Goal: Task Accomplishment & Management: Manage account settings

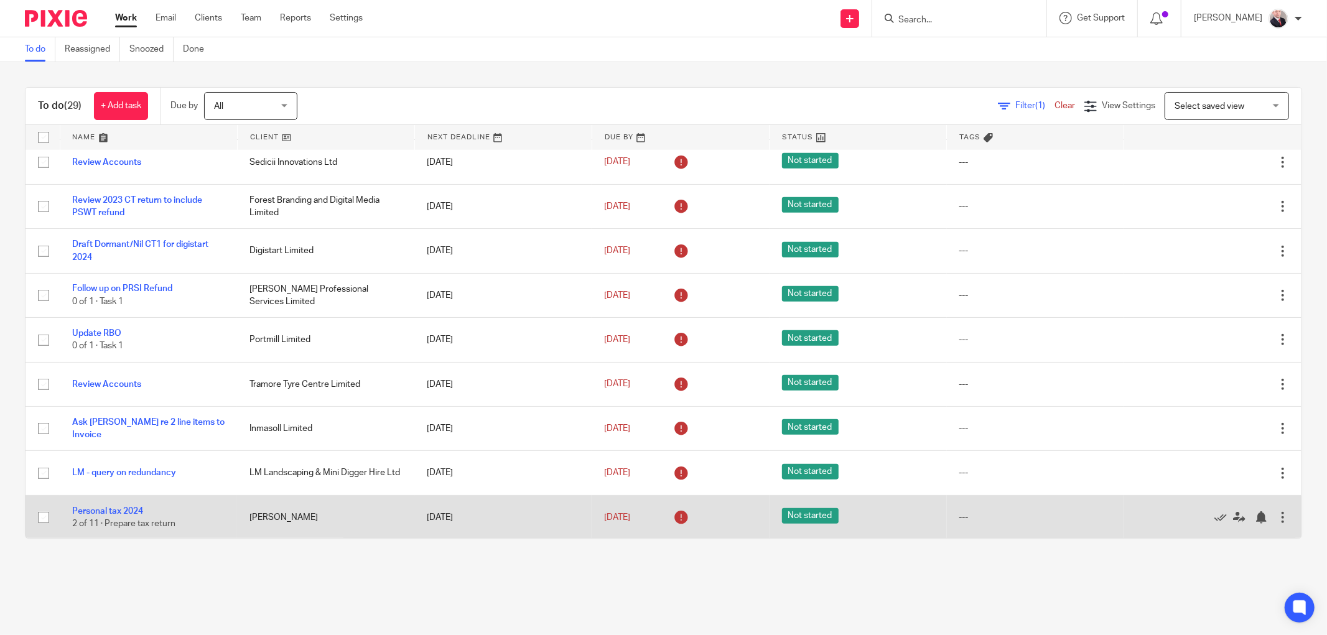
scroll to position [943, 0]
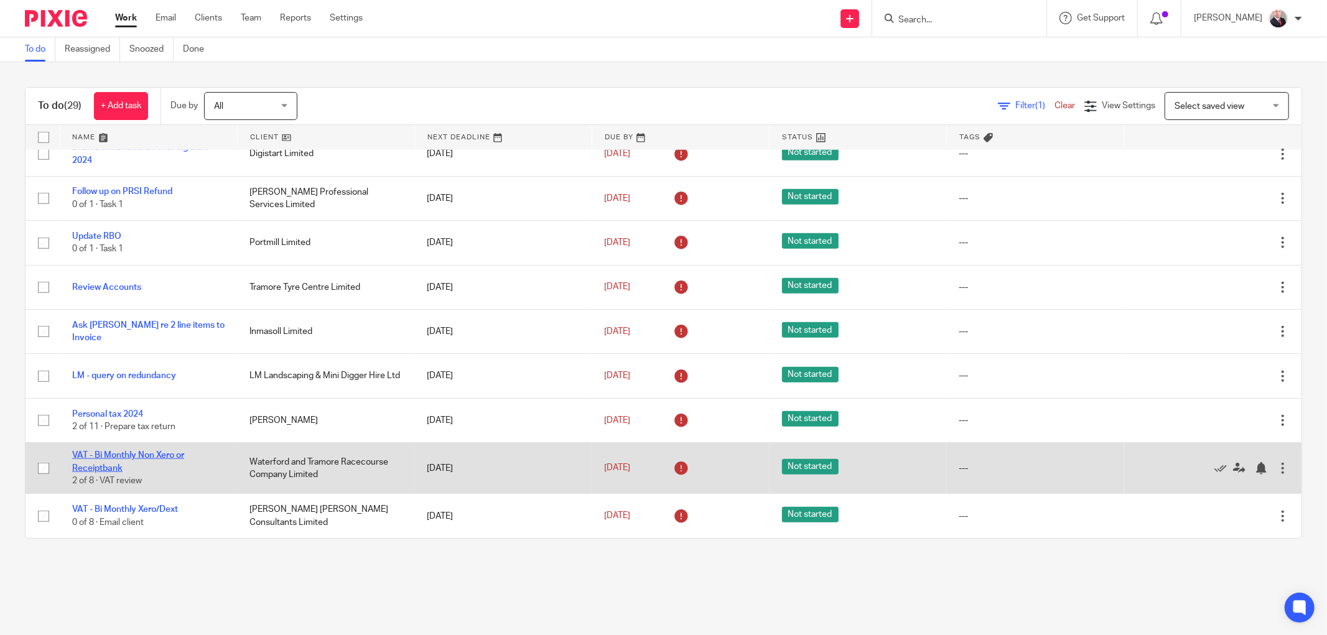
click at [104, 454] on link "VAT - Bi Monthly Non Xero or Receiptbank" at bounding box center [128, 461] width 112 height 21
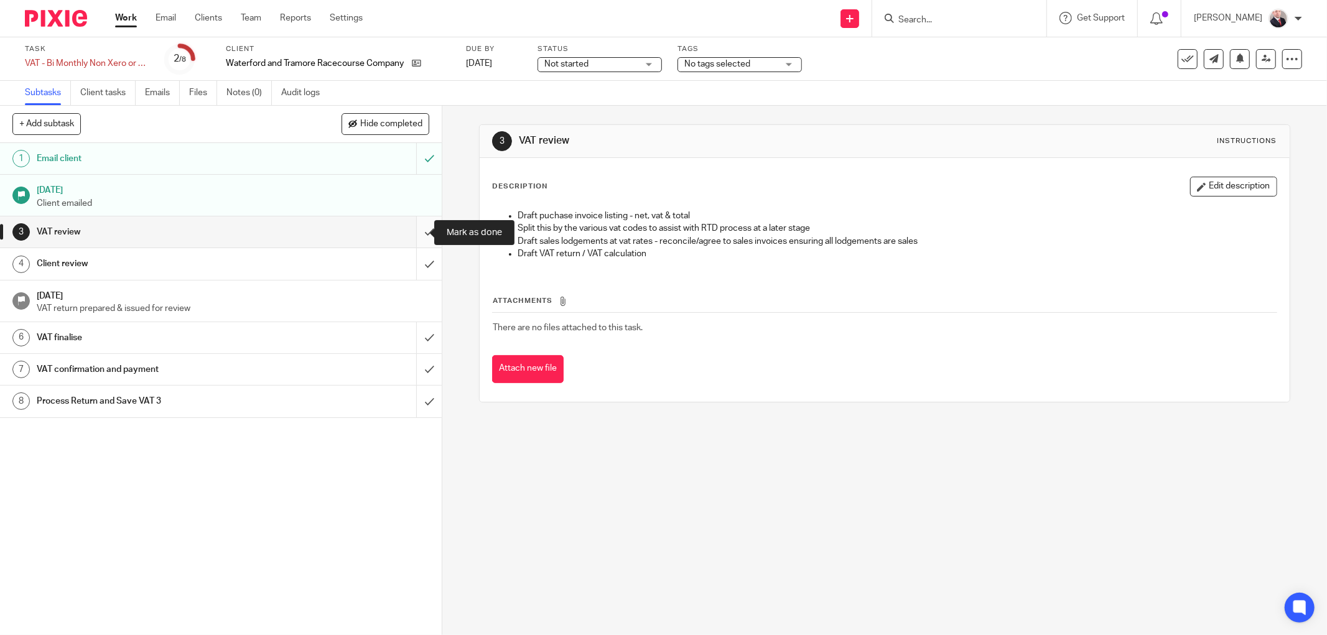
click at [409, 229] on input "submit" at bounding box center [221, 232] width 442 height 31
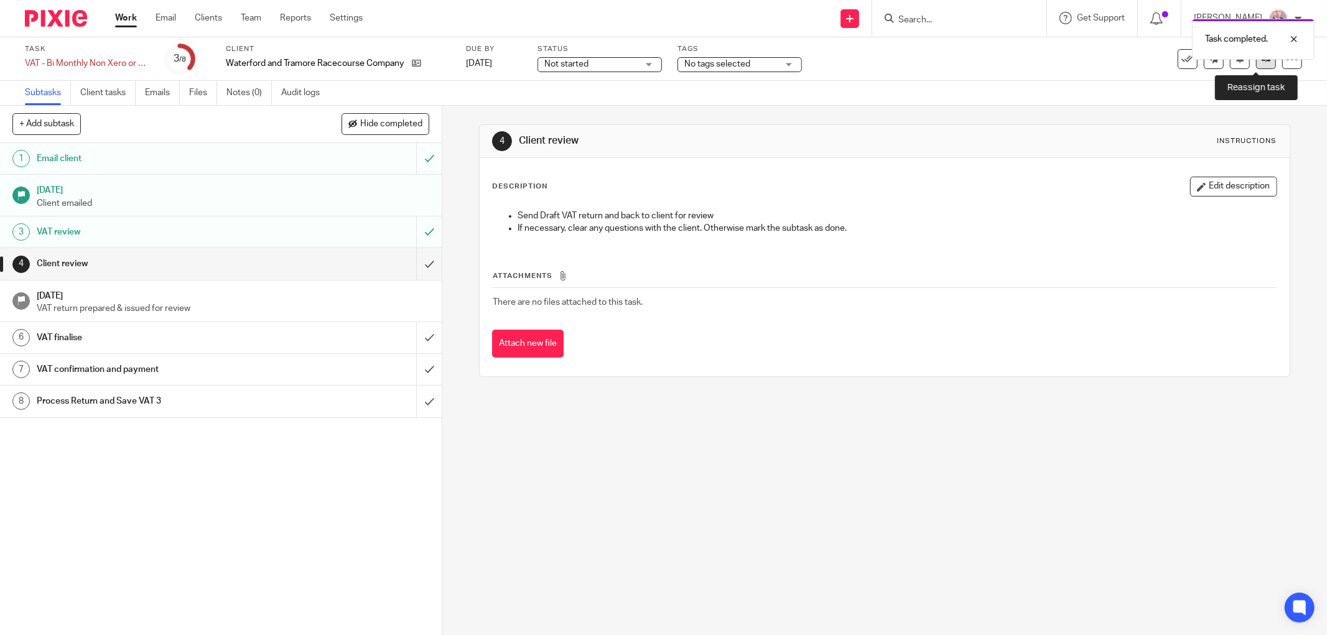
click at [1256, 62] on link at bounding box center [1266, 59] width 20 height 20
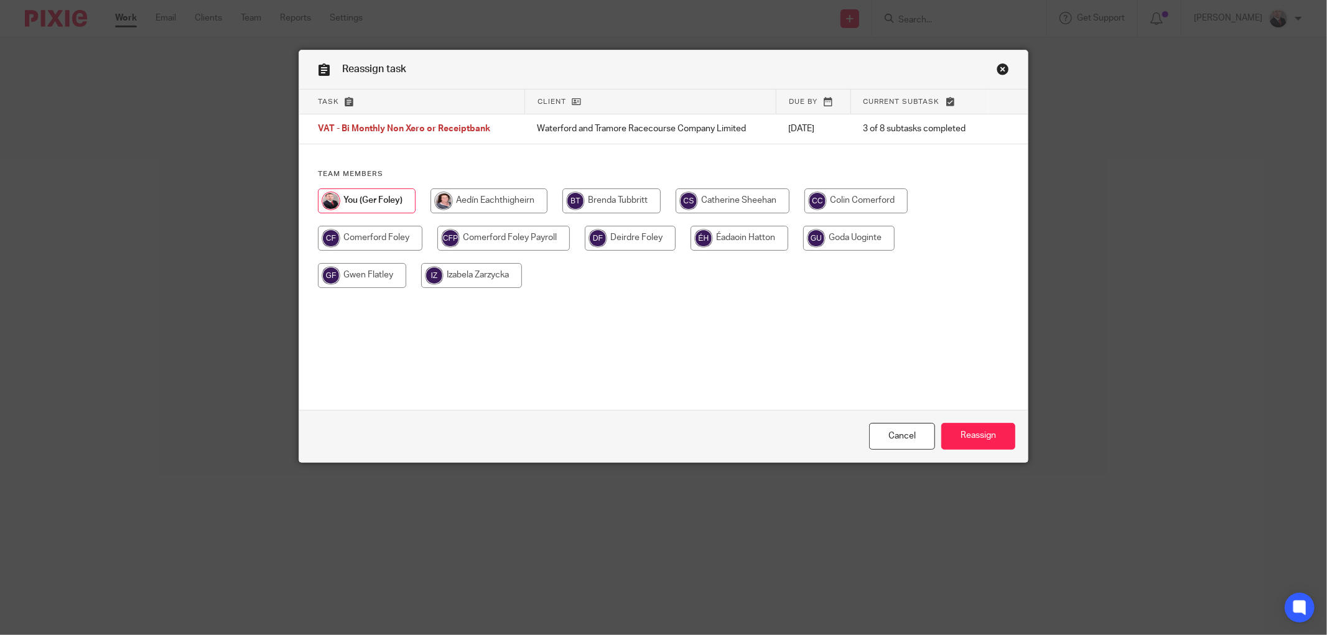
click at [489, 203] on input "radio" at bounding box center [489, 201] width 117 height 25
radio input "true"
click at [965, 426] on input "Reassign" at bounding box center [978, 436] width 74 height 27
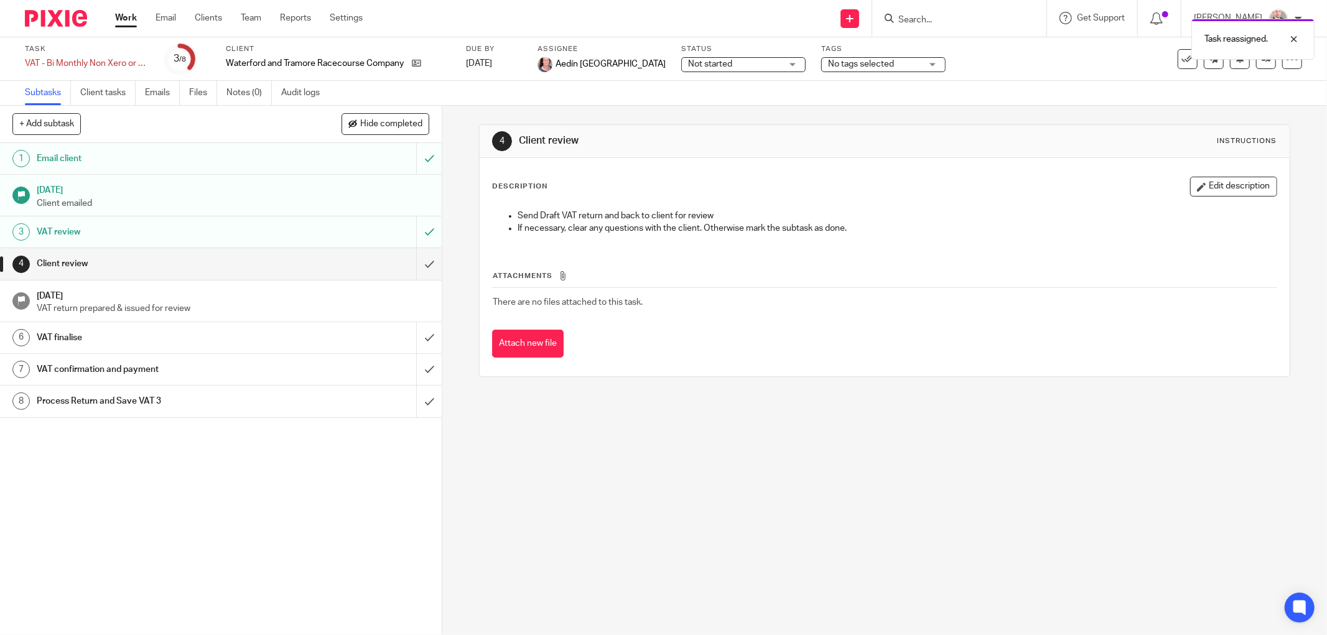
click at [134, 19] on link "Work" at bounding box center [126, 18] width 22 height 12
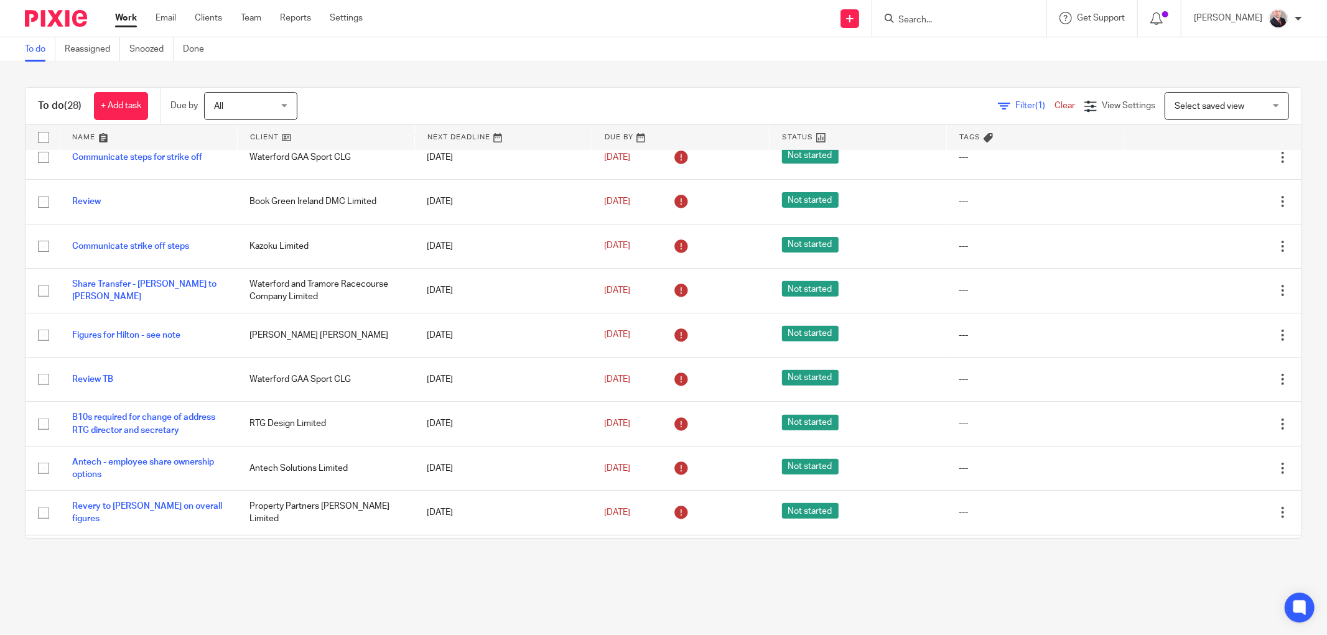
scroll to position [553, 0]
